Goal: Task Accomplishment & Management: Use online tool/utility

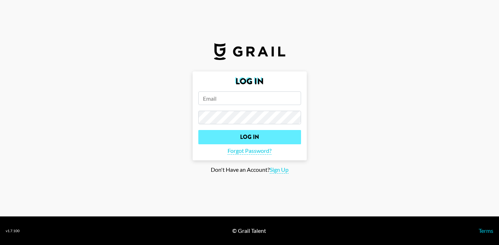
type input "[PERSON_NAME][EMAIL_ADDRESS][PERSON_NAME][DOMAIN_NAME]"
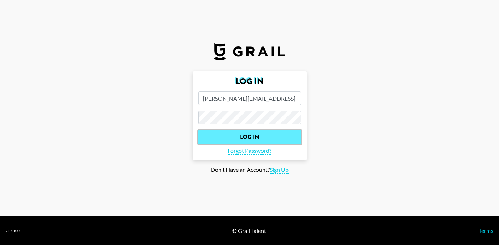
click at [241, 140] on input "Log In" at bounding box center [249, 137] width 103 height 14
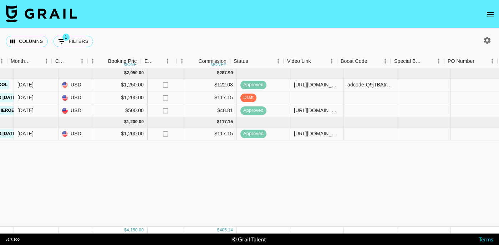
scroll to position [0, 392]
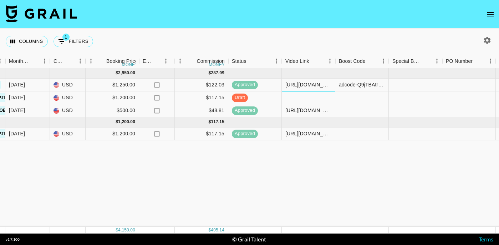
click at [314, 101] on div at bounding box center [308, 97] width 53 height 13
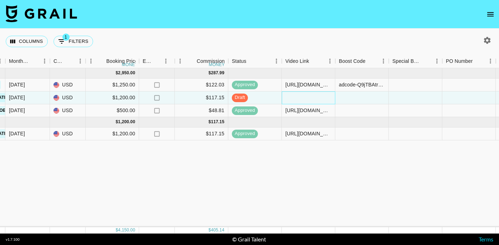
click at [314, 100] on div at bounding box center [308, 97] width 53 height 13
type input "[URL][DOMAIN_NAME]"
click at [343, 99] on div at bounding box center [361, 97] width 53 height 13
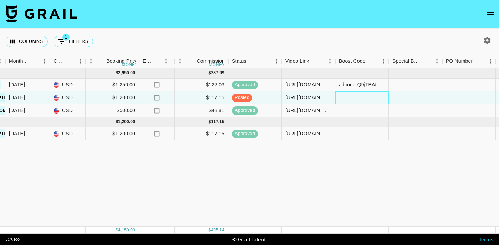
click at [357, 96] on div at bounding box center [361, 97] width 53 height 13
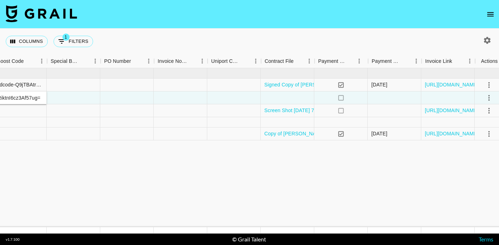
scroll to position [0, 738]
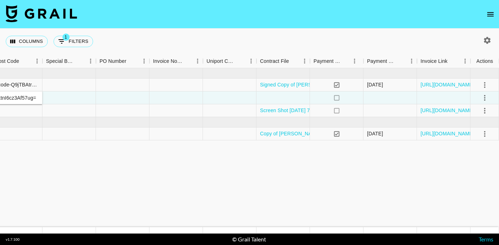
type input "v#7k0yFn9Nrcug093d0fU0PIjlvP4paxblDtsBQyqvY/PzsrLRiktnI6cz3Af57ug="
click at [484, 97] on icon "select merge strategy" at bounding box center [484, 98] width 1 height 6
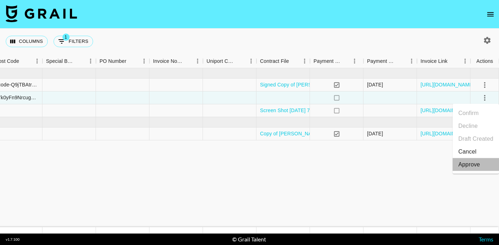
click at [472, 163] on div "Approve" at bounding box center [469, 164] width 22 height 9
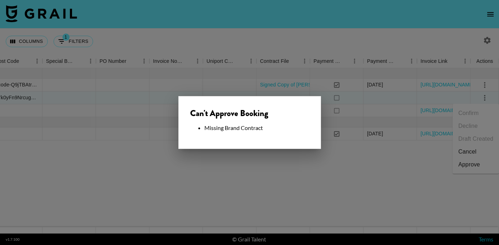
click at [284, 190] on div at bounding box center [249, 122] width 499 height 245
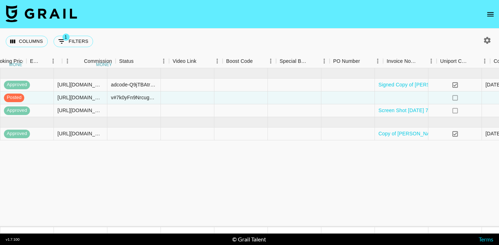
scroll to position [0, 738]
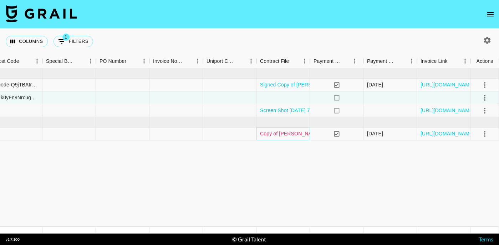
click at [291, 134] on link "Copy of [PERSON_NAME] x Pair Eyewear 2025 Evergreen Partnership Agreement.docx" at bounding box center [360, 133] width 200 height 7
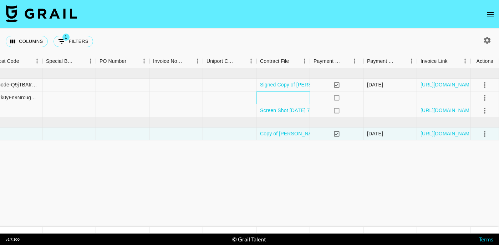
click at [283, 96] on div at bounding box center [282, 97] width 53 height 13
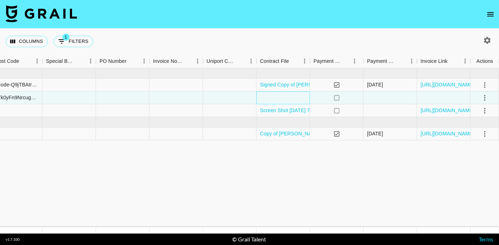
click at [283, 96] on div at bounding box center [282, 97] width 53 height 13
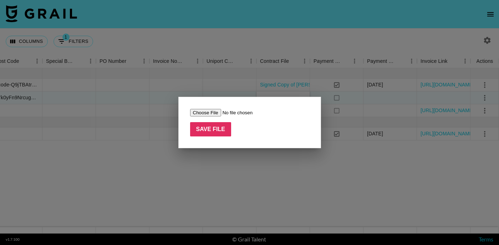
click at [209, 115] on input "file" at bounding box center [235, 112] width 90 height 7
type input "C:\fakepath\jyt2Yf1VZVZPjrQP5CJ57LSANPx21753220405077Copy of [PERSON_NAME] x Pa…"
click at [213, 130] on input "Save File" at bounding box center [210, 129] width 41 height 14
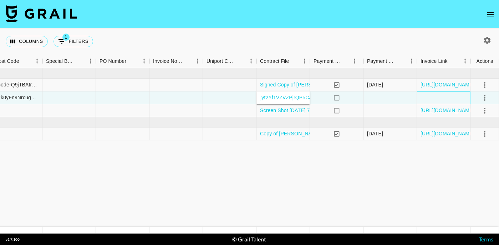
click at [436, 97] on div at bounding box center [443, 97] width 53 height 13
click at [486, 98] on icon "select merge strategy" at bounding box center [484, 97] width 9 height 9
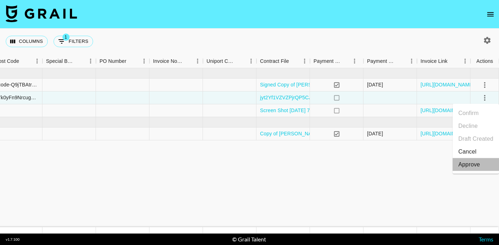
click at [475, 165] on div "Approve" at bounding box center [469, 164] width 22 height 9
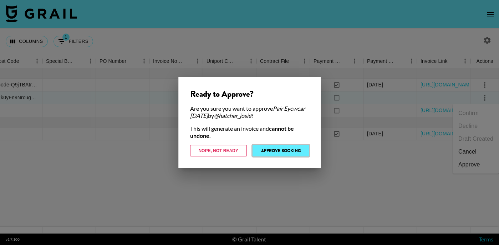
click at [285, 152] on button "Approve Booking" at bounding box center [280, 150] width 57 height 11
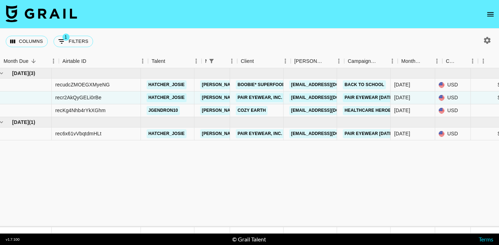
scroll to position [0, 0]
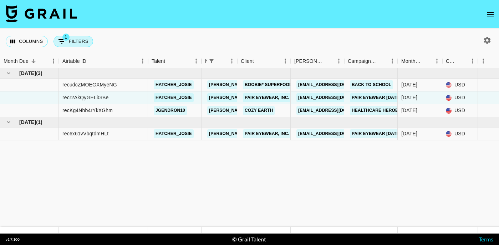
click at [72, 41] on button "1 Filters" at bounding box center [73, 41] width 40 height 11
select select "managerIds"
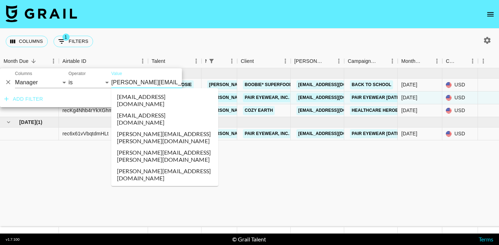
click at [118, 84] on input "[PERSON_NAME][EMAIL_ADDRESS][PERSON_NAME][DOMAIN_NAME]" at bounding box center [154, 82] width 87 height 11
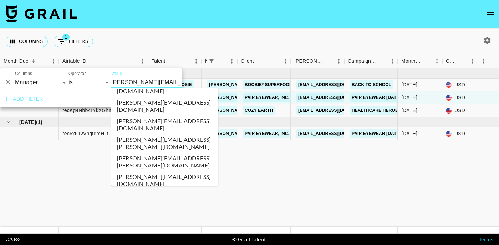
scroll to position [534, 0]
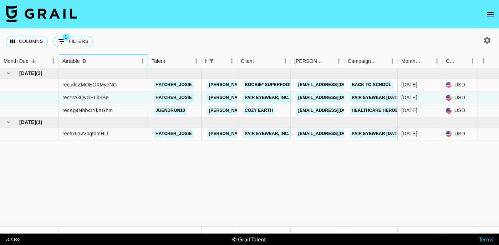
click at [68, 64] on div "Airtable ID" at bounding box center [74, 61] width 24 height 14
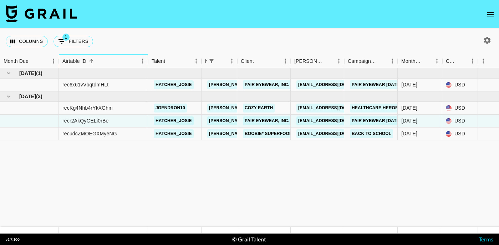
click at [68, 64] on div "Airtable ID" at bounding box center [74, 61] width 24 height 14
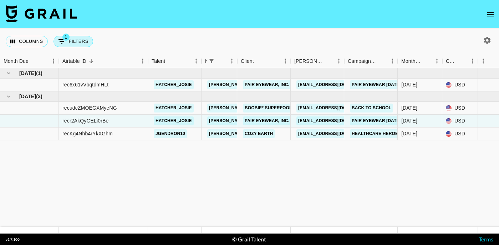
click at [77, 45] on button "1 Filters" at bounding box center [73, 41] width 40 height 11
select select "managerIds"
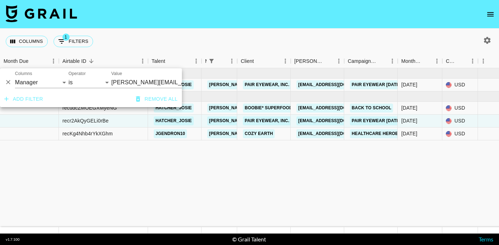
click at [138, 27] on nav at bounding box center [249, 14] width 499 height 29
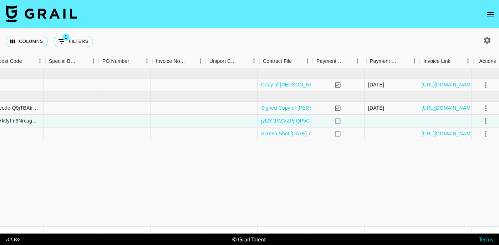
scroll to position [0, 738]
